Goal: Task Accomplishment & Management: Manage account settings

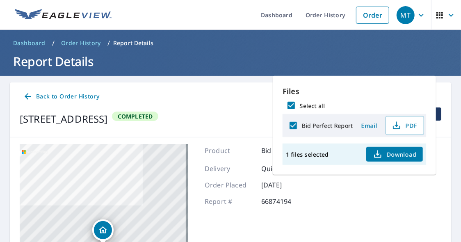
scroll to position [46, 0]
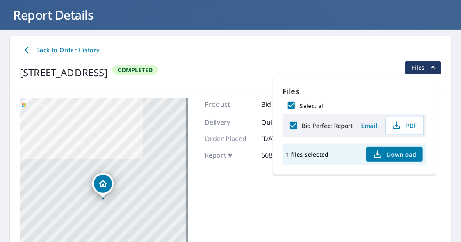
click at [27, 47] on icon at bounding box center [28, 50] width 7 height 7
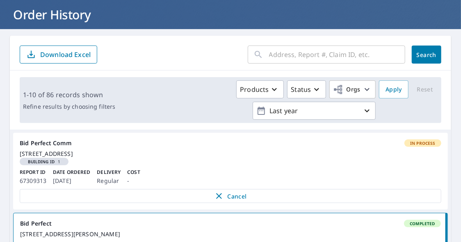
scroll to position [48, 0]
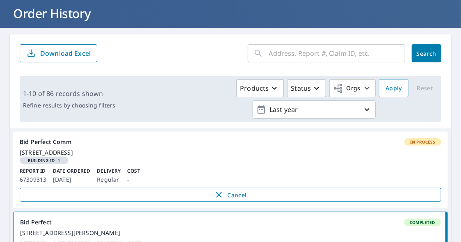
click at [225, 200] on span "Cancel" at bounding box center [230, 195] width 404 height 10
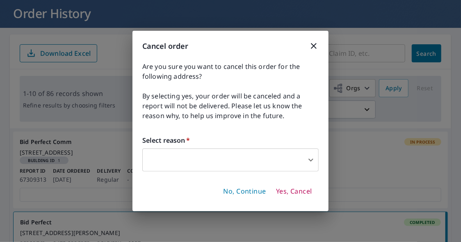
click at [290, 194] on span "Yes, Cancel" at bounding box center [294, 191] width 36 height 9
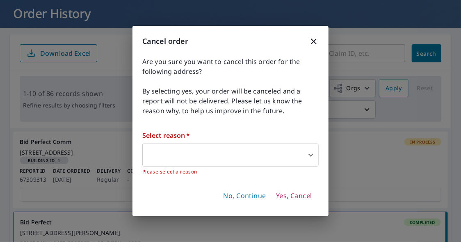
click at [185, 149] on body "MT MT Dashboard Order History Order MT Dashboard / Order History Order History …" at bounding box center [230, 121] width 461 height 242
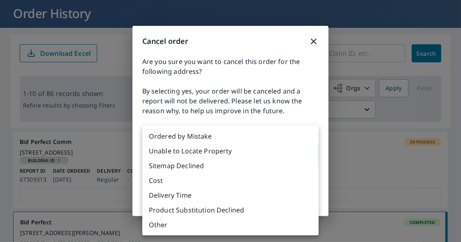
click at [175, 196] on li "Delivery Time" at bounding box center [230, 195] width 176 height 15
type input "34"
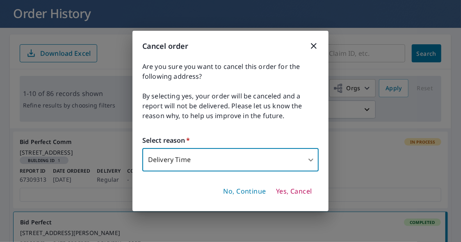
click at [292, 194] on span "Yes, Cancel" at bounding box center [294, 191] width 36 height 9
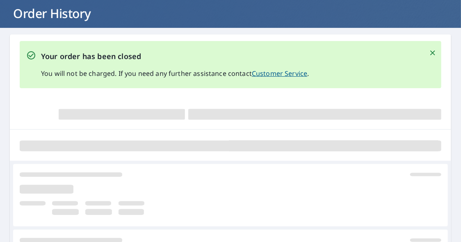
scroll to position [189, 0]
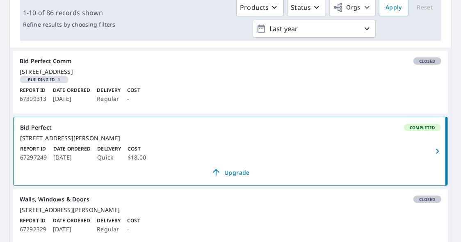
click at [420, 130] on span "Completed" at bounding box center [422, 128] width 35 height 6
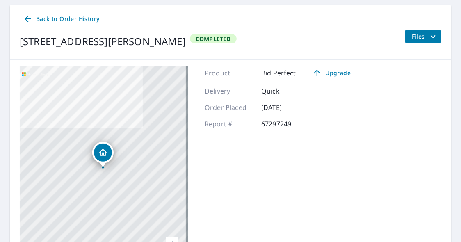
scroll to position [71, 0]
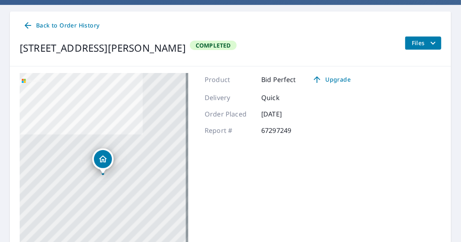
click at [431, 42] on icon "filesDropdownBtn-67297249" at bounding box center [433, 42] width 5 height 3
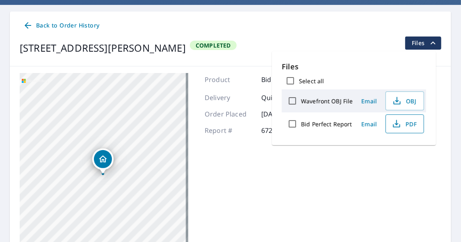
click at [413, 122] on span "PDF" at bounding box center [404, 124] width 26 height 10
